Goal: Check status: Check status

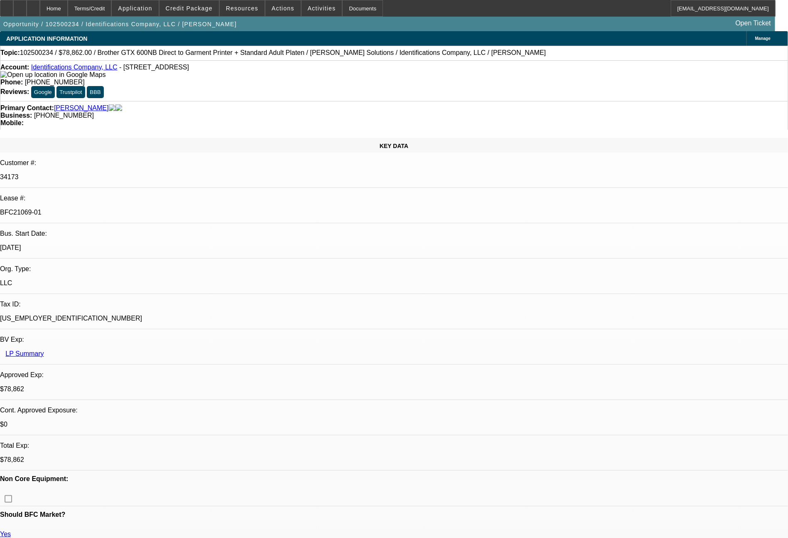
select select "0"
select select "6"
select select "0"
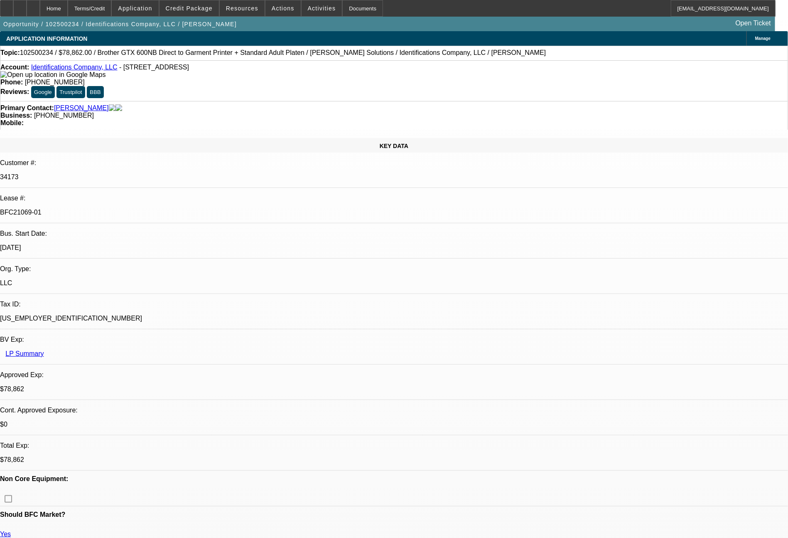
select select "0"
select select "0.1"
select select "4"
select select "0"
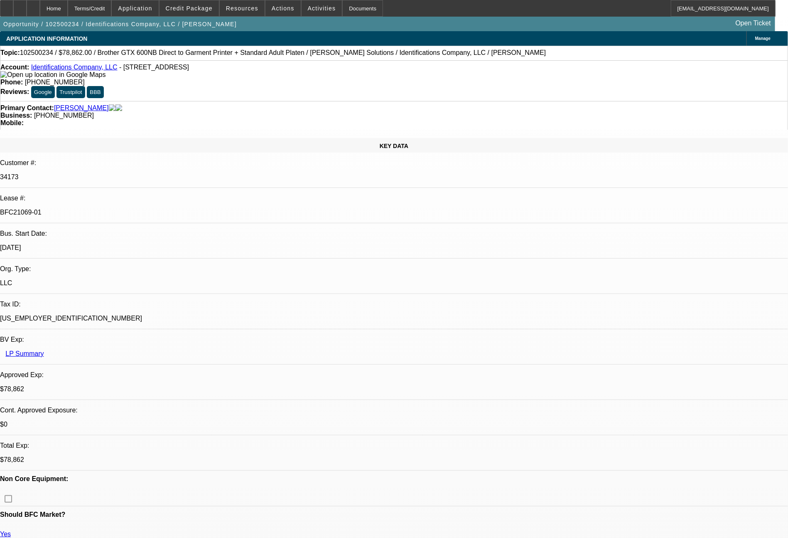
select select "0"
select select "6"
select select "0"
select select "0.1"
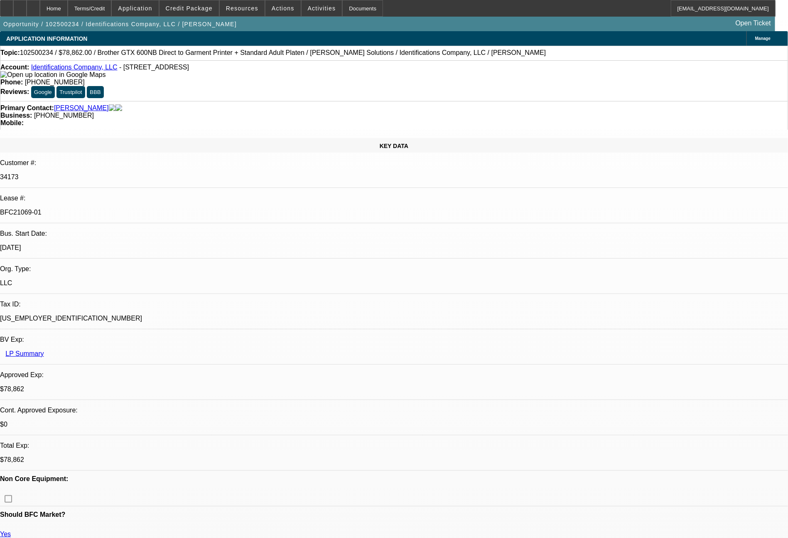
select select "4"
